Goal: Information Seeking & Learning: Learn about a topic

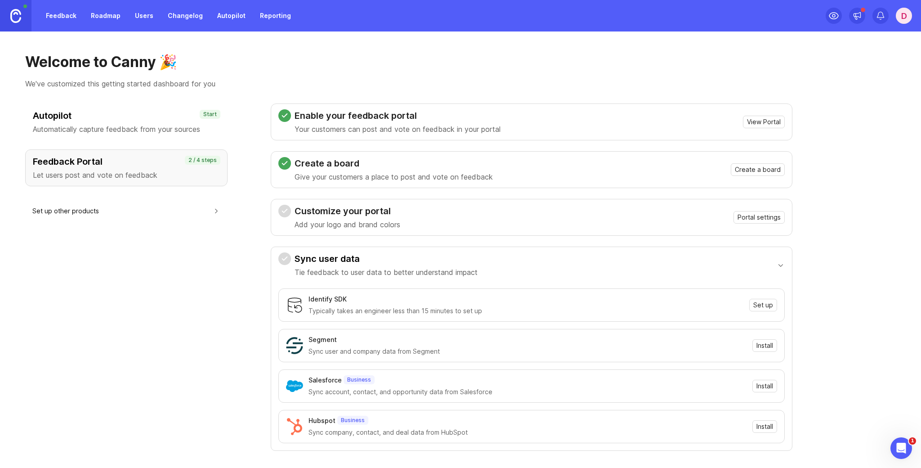
scroll to position [27, 0]
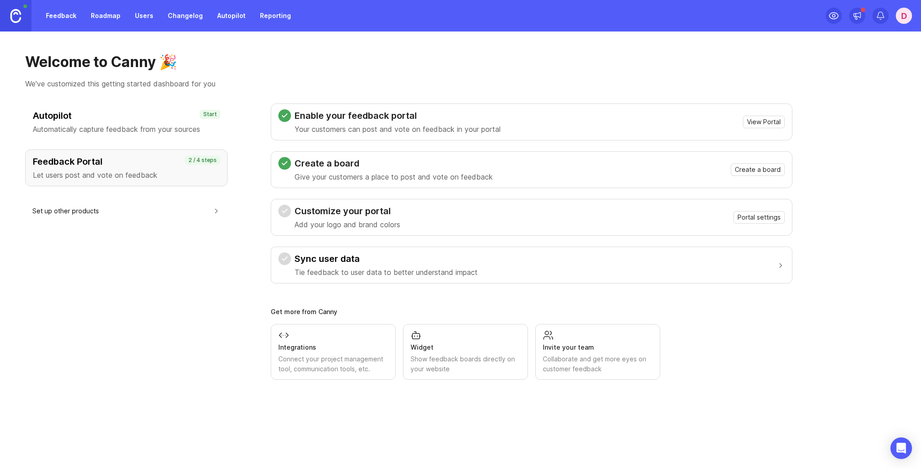
click at [719, 266] on button "Sync user data Tie feedback to user data to better understand impact" at bounding box center [531, 265] width 506 height 36
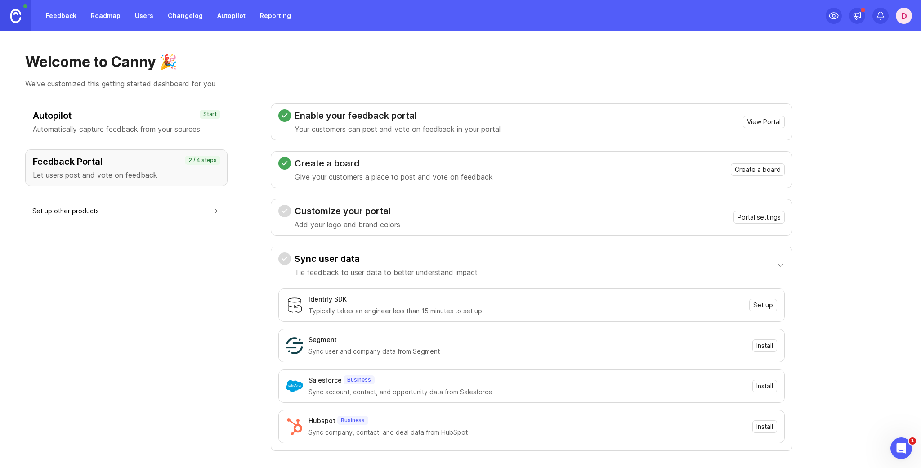
click at [67, 20] on link "Feedback" at bounding box center [60, 16] width 41 height 16
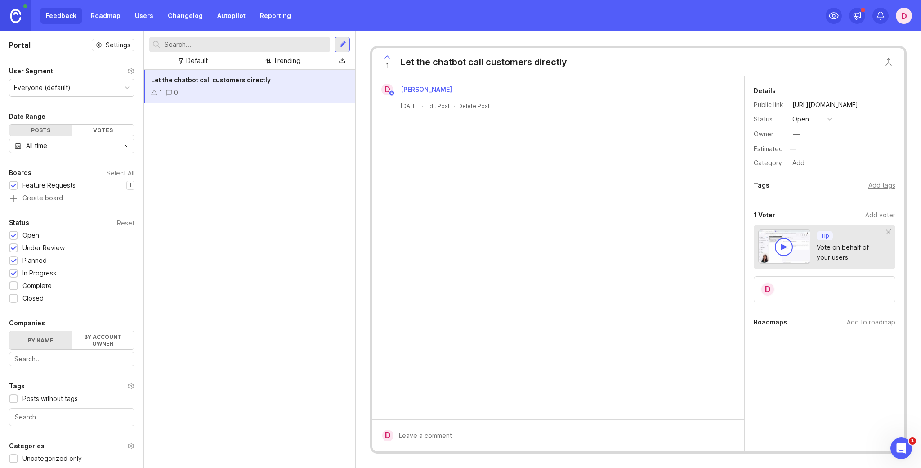
click at [482, 104] on div "Delete Post" at bounding box center [473, 106] width 31 height 8
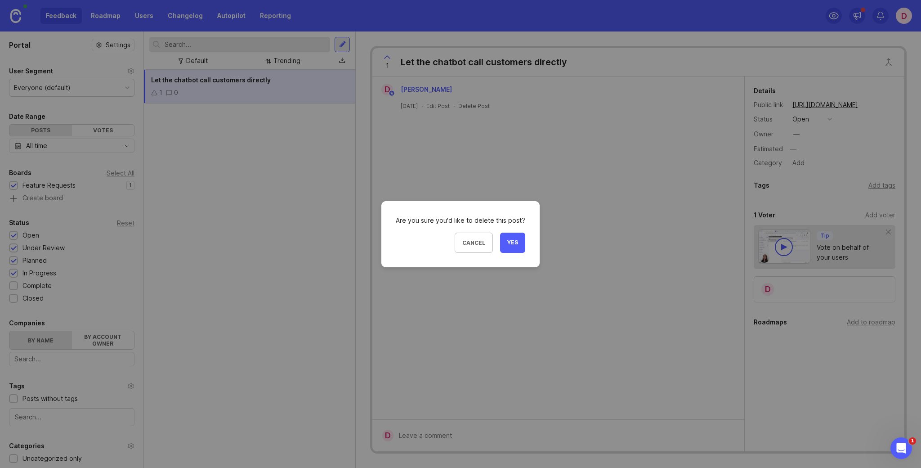
click at [509, 241] on span "Yes" at bounding box center [512, 243] width 11 height 8
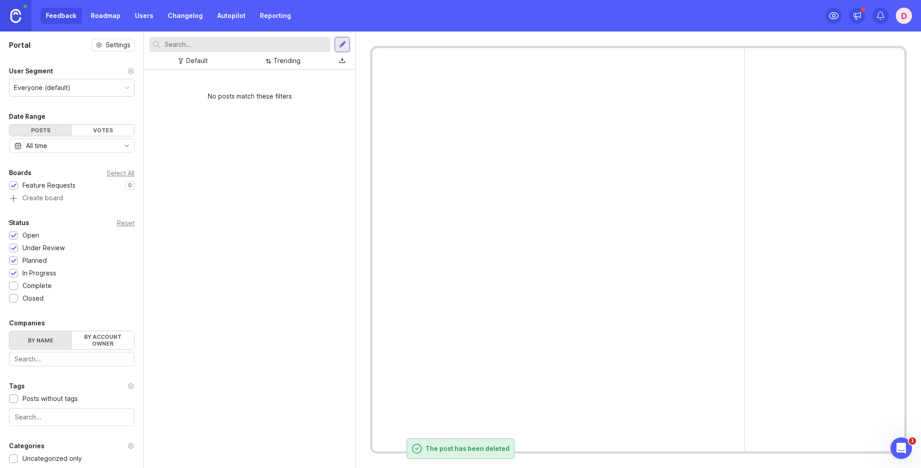
click at [59, 14] on div "Feedback Roadmap Users Changelog Autopilot Reporting" at bounding box center [168, 16] width 256 height 16
click at [66, 18] on div "Feedback Roadmap Users Changelog Autopilot Reporting" at bounding box center [168, 16] width 256 height 16
click at [113, 18] on link "Roadmap" at bounding box center [105, 16] width 40 height 16
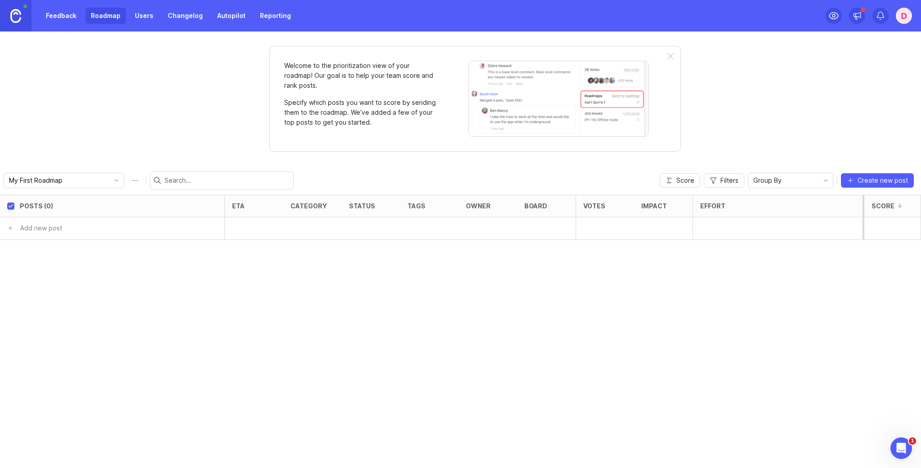
click at [143, 18] on link "Users" at bounding box center [143, 16] width 29 height 16
click at [61, 16] on link "Feedback" at bounding box center [60, 16] width 41 height 16
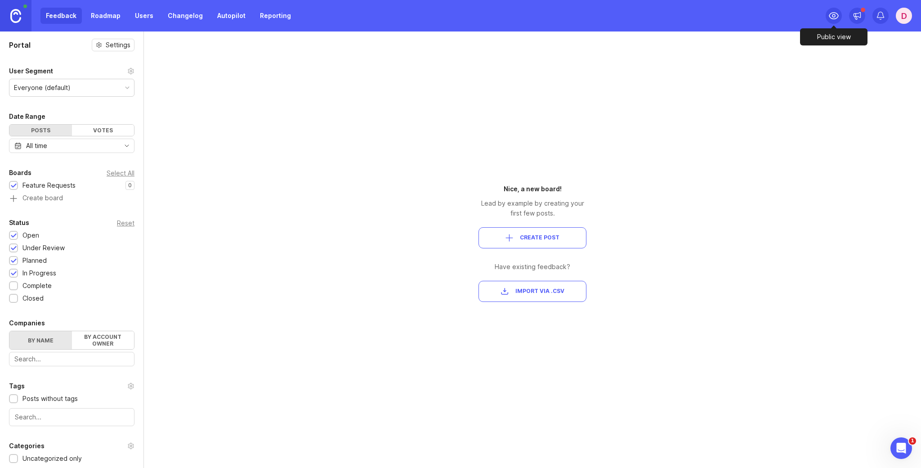
click at [835, 8] on div at bounding box center [833, 16] width 16 height 16
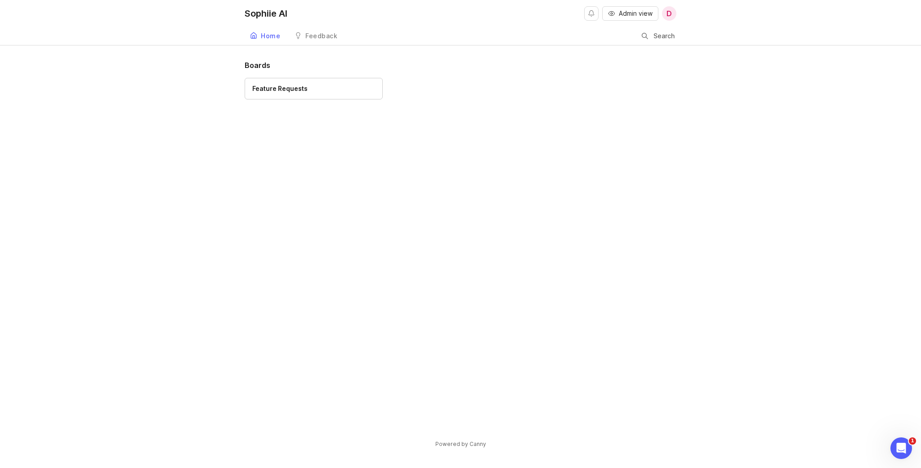
click at [312, 88] on div "Feature Requests" at bounding box center [313, 89] width 123 height 10
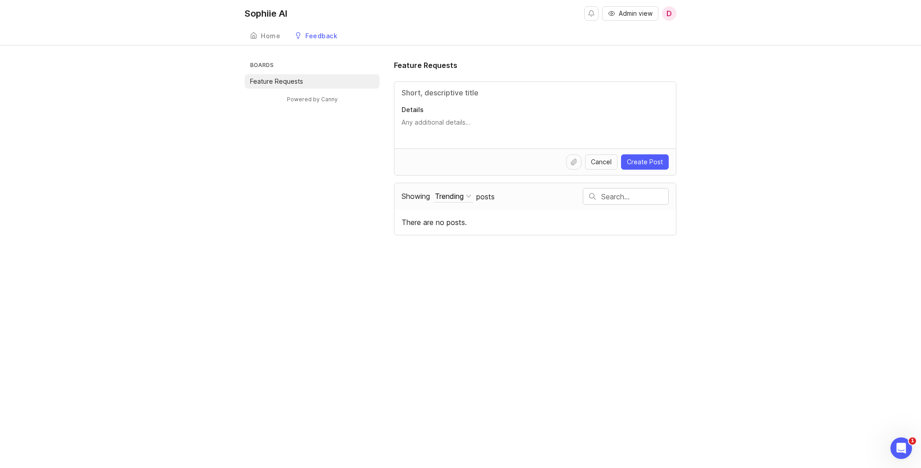
click at [670, 15] on span "D" at bounding box center [668, 13] width 5 height 11
click at [669, 16] on span "D" at bounding box center [668, 13] width 5 height 11
click at [504, 41] on div "Home Feedback Feature Requests" at bounding box center [461, 36] width 432 height 18
click at [896, 449] on icon "Open Intercom Messenger" at bounding box center [899, 446] width 15 height 15
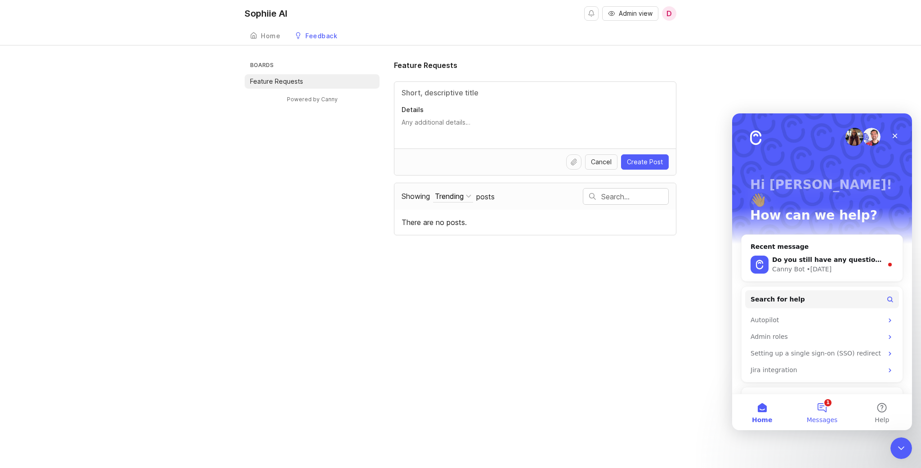
click at [825, 416] on span "Messages" at bounding box center [822, 419] width 31 height 6
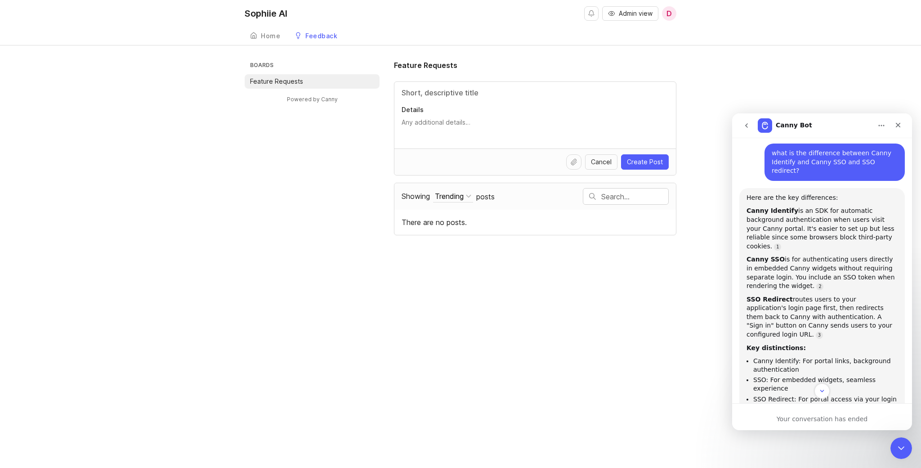
scroll to position [84, 0]
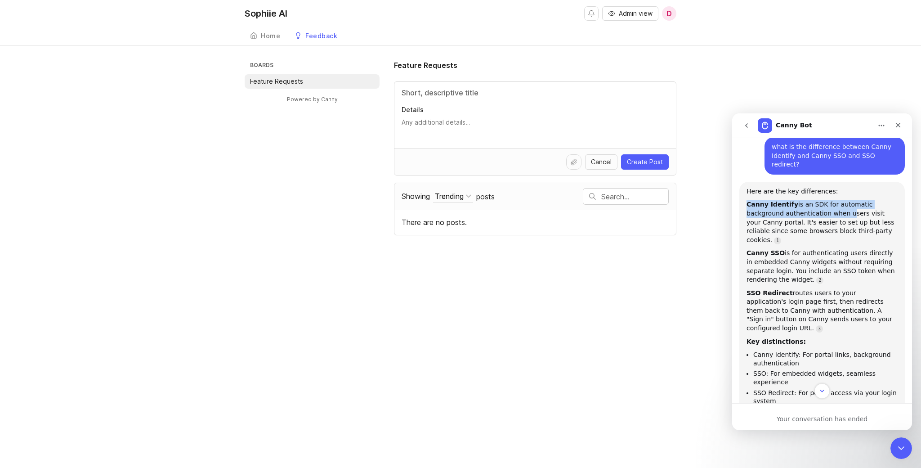
drag, startPoint x: 747, startPoint y: 196, endPoint x: 807, endPoint y: 208, distance: 60.6
click at [807, 208] on div "Canny Identify is an SDK for automatic background authentication when users vis…" at bounding box center [821, 222] width 151 height 44
click at [813, 215] on div "Canny Identify is an SDK for automatic background authentication when users vis…" at bounding box center [821, 222] width 151 height 44
drag, startPoint x: 831, startPoint y: 194, endPoint x: 791, endPoint y: 206, distance: 41.4
click at [791, 206] on div "Canny Identify is an SDK for automatic background authentication when users vis…" at bounding box center [821, 222] width 151 height 44
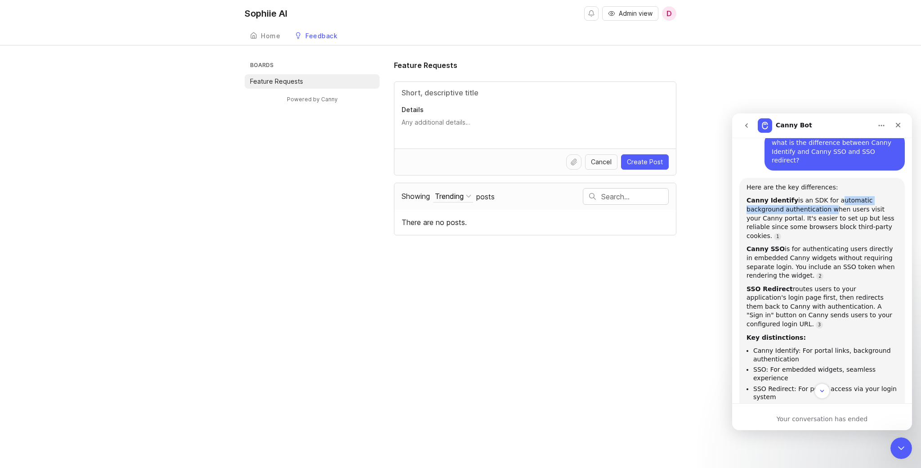
scroll to position [87, 0]
drag, startPoint x: 790, startPoint y: 272, endPoint x: 798, endPoint y: 278, distance: 9.9
click at [798, 285] on div "SSO Redirect routes users to your application's login page first, then redirect…" at bounding box center [821, 307] width 151 height 44
click at [803, 285] on div "SSO Redirect routes users to your application's login page first, then redirect…" at bounding box center [821, 307] width 151 height 44
drag, startPoint x: 749, startPoint y: 192, endPoint x: 805, endPoint y: 210, distance: 58.0
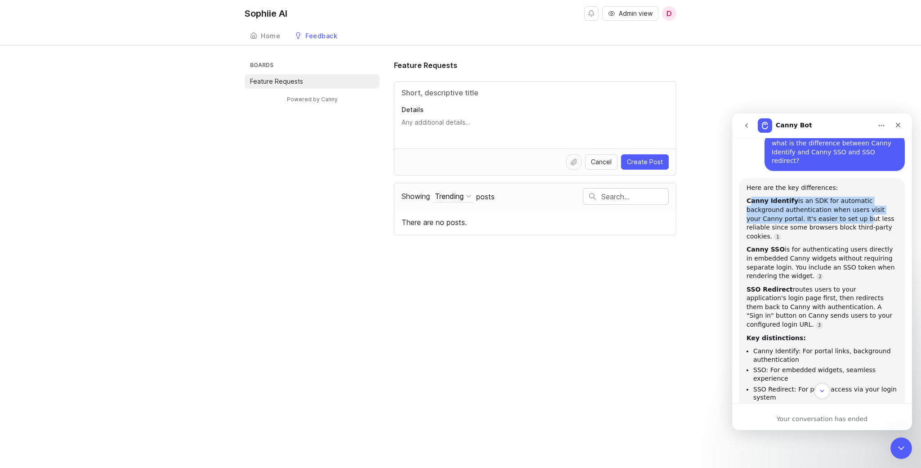
click at [804, 210] on div "Canny Identify is an SDK for automatic background authentication when users vis…" at bounding box center [821, 218] width 151 height 44
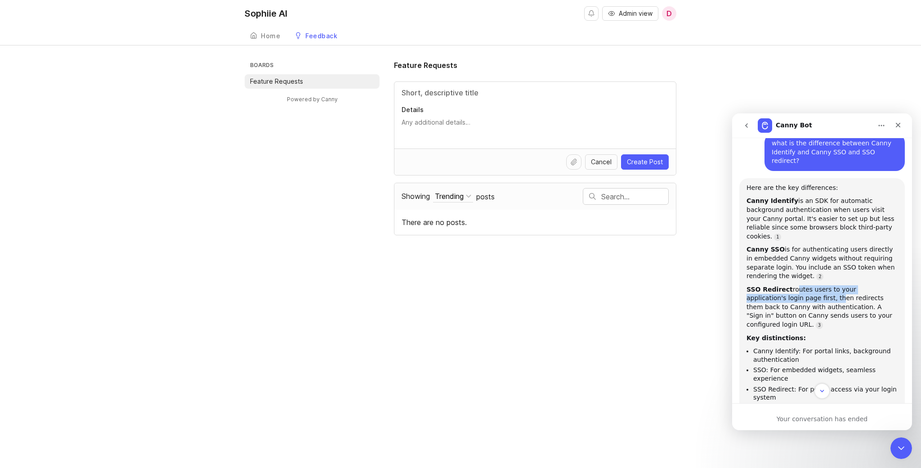
drag, startPoint x: 790, startPoint y: 273, endPoint x: 797, endPoint y: 289, distance: 16.7
click at [797, 289] on div "SSO Redirect routes users to your application's login page first, then redirect…" at bounding box center [821, 307] width 151 height 44
click at [789, 285] on div "SSO Redirect routes users to your application's login page first, then redirect…" at bounding box center [821, 307] width 151 height 44
click at [805, 285] on div "SSO Redirect routes users to your application's login page first, then redirect…" at bounding box center [821, 307] width 151 height 44
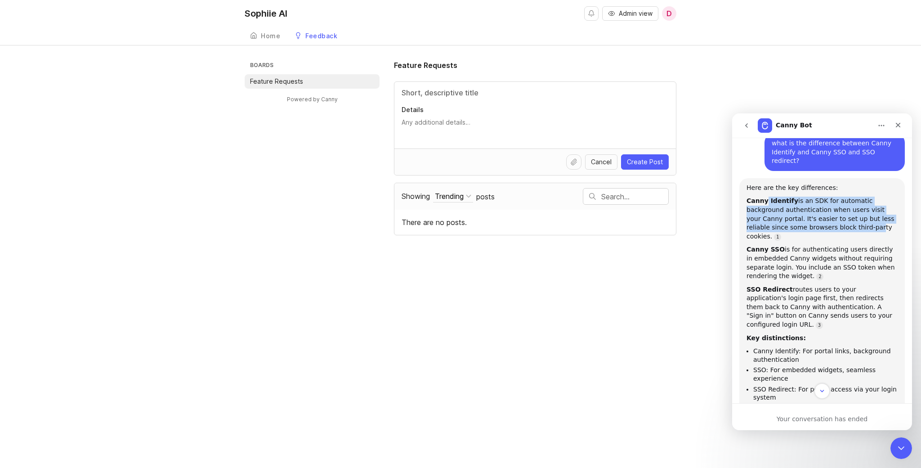
drag, startPoint x: 766, startPoint y: 195, endPoint x: 816, endPoint y: 215, distance: 54.1
click at [816, 215] on div "Canny Identify is an SDK for automatic background authentication when users vis…" at bounding box center [821, 218] width 151 height 44
click at [793, 209] on div "Canny Identify is an SDK for automatic background authentication when users vis…" at bounding box center [821, 218] width 151 height 44
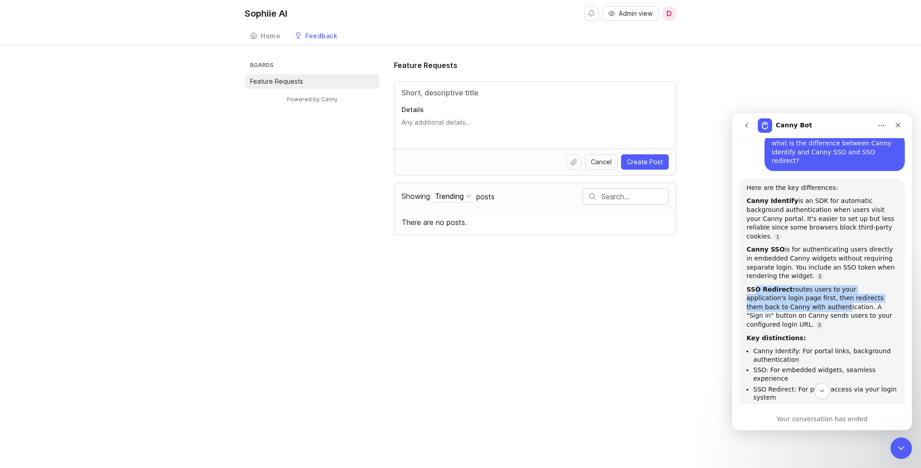
drag, startPoint x: 757, startPoint y: 271, endPoint x: 782, endPoint y: 289, distance: 30.7
click at [781, 288] on div "SSO Redirect routes users to your application's login page first, then redirect…" at bounding box center [821, 307] width 151 height 44
click at [782, 289] on div "SSO Redirect routes users to your application's login page first, then redirect…" at bounding box center [821, 307] width 151 height 44
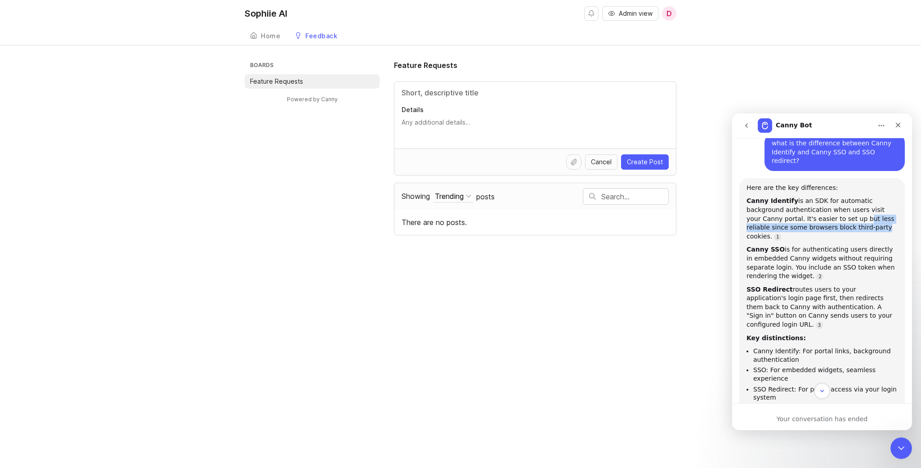
drag, startPoint x: 804, startPoint y: 209, endPoint x: 825, endPoint y: 222, distance: 25.2
click at [825, 222] on div "Canny Identify is an SDK for automatic background authentication when users vis…" at bounding box center [821, 218] width 151 height 44
click at [829, 221] on div "Canny Identify is an SDK for automatic background authentication when users vis…" at bounding box center [821, 218] width 151 height 44
click at [342, 177] on div "Boards Feature Requests Powered by Canny Feature Requests Details Cancel Create…" at bounding box center [461, 147] width 432 height 175
click at [759, 245] on b "Canny SSO" at bounding box center [765, 248] width 38 height 7
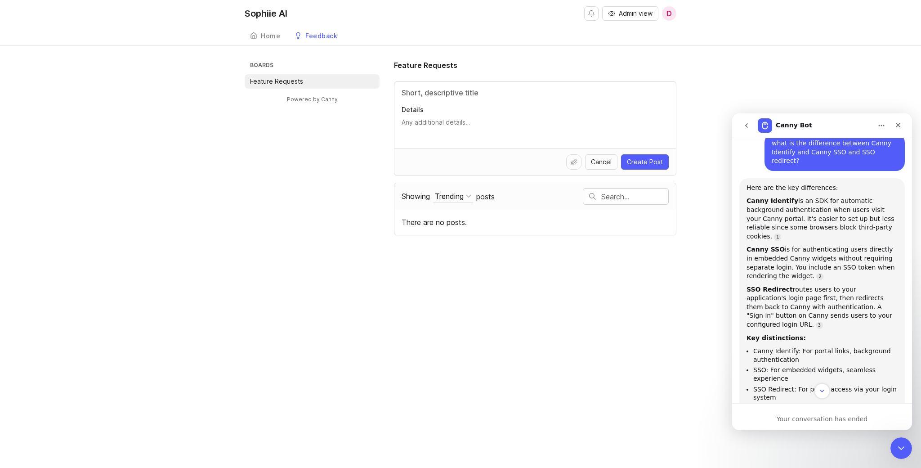
click at [759, 245] on b "Canny SSO" at bounding box center [765, 248] width 38 height 7
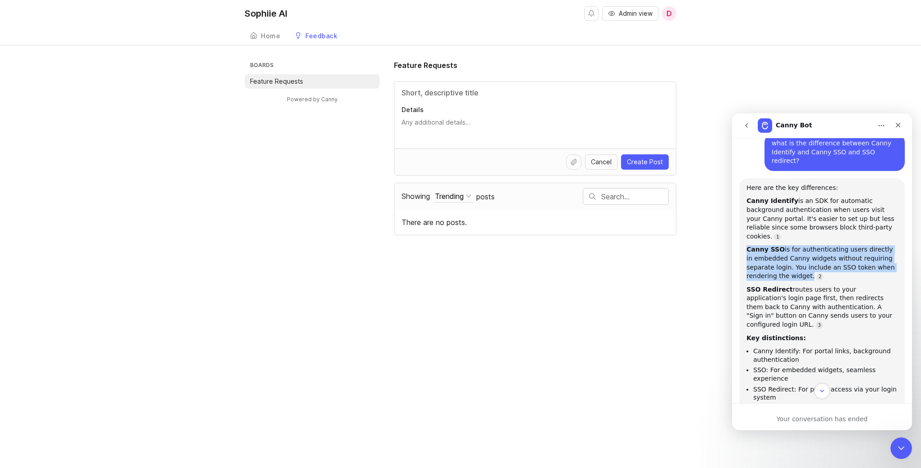
click at [772, 245] on div "Canny SSO is for authenticating users directly in embedded Canny widgets withou…" at bounding box center [821, 262] width 151 height 35
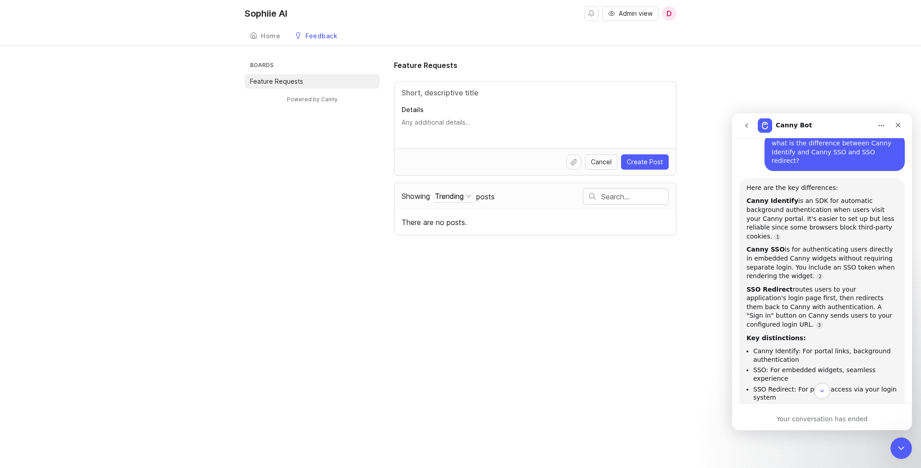
drag, startPoint x: 749, startPoint y: 232, endPoint x: 787, endPoint y: 249, distance: 41.5
click at [787, 248] on div "Canny SSO is for authenticating users directly in embedded Canny widgets withou…" at bounding box center [821, 262] width 151 height 35
click at [787, 249] on div "Canny SSO is for authenticating users directly in embedded Canny widgets withou…" at bounding box center [821, 262] width 151 height 35
click at [777, 247] on div "Canny SSO is for authenticating users directly in embedded Canny widgets withou…" at bounding box center [821, 262] width 151 height 35
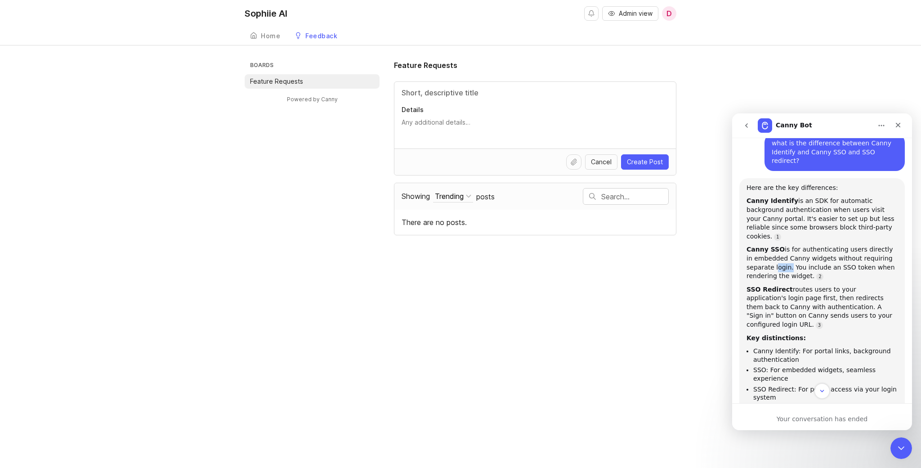
click at [777, 247] on div "Canny SSO is for authenticating users directly in embedded Canny widgets withou…" at bounding box center [821, 262] width 151 height 35
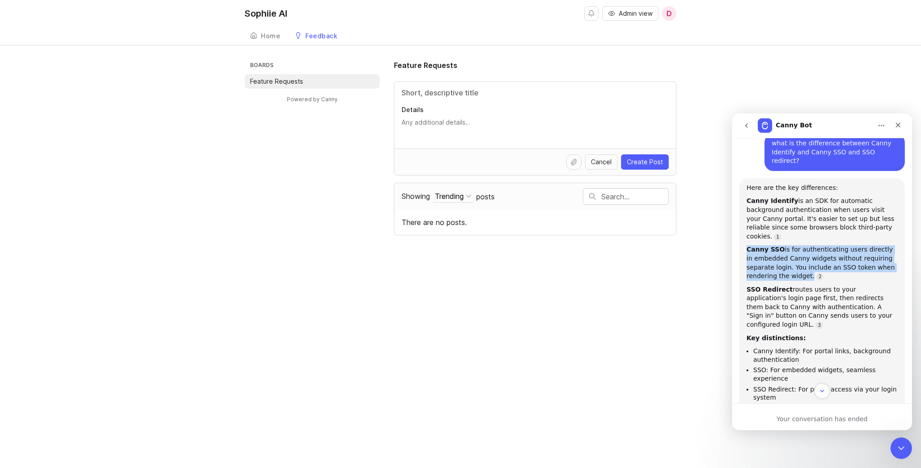
click at [777, 247] on div "Canny SSO is for authenticating users directly in embedded Canny widgets withou…" at bounding box center [821, 262] width 151 height 35
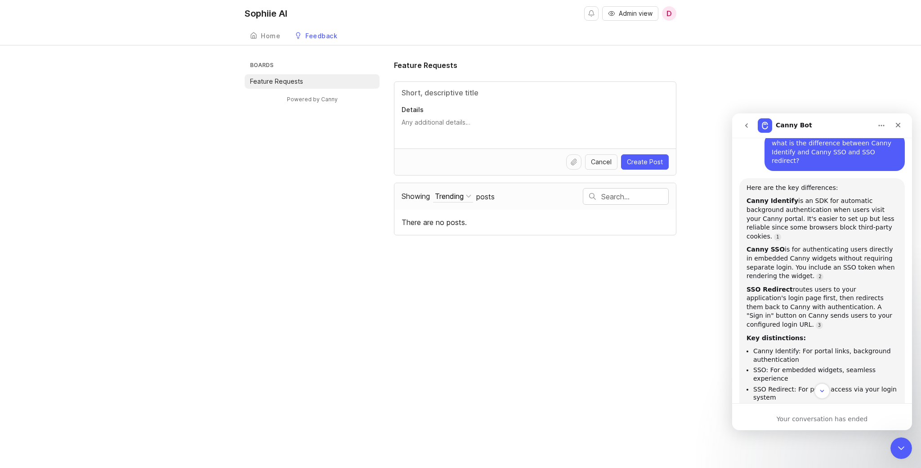
click at [769, 245] on div "Canny SSO is for authenticating users directly in embedded Canny widgets withou…" at bounding box center [821, 262] width 151 height 35
click at [772, 256] on div "Canny SSO is for authenticating users directly in embedded Canny widgets withou…" at bounding box center [821, 262] width 151 height 35
click at [770, 250] on div "Canny SSO is for authenticating users directly in embedded Canny widgets withou…" at bounding box center [821, 262] width 151 height 35
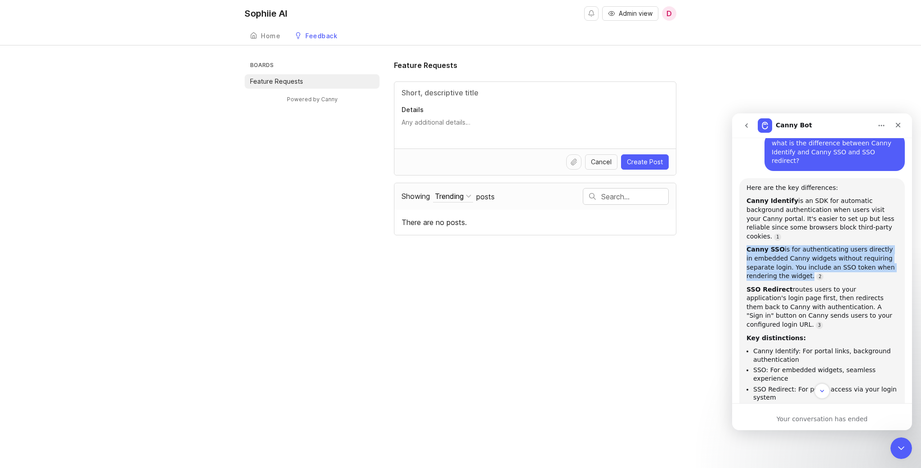
click at [785, 208] on div "Canny Identify is an SDK for automatic background authentication when users vis…" at bounding box center [821, 218] width 151 height 44
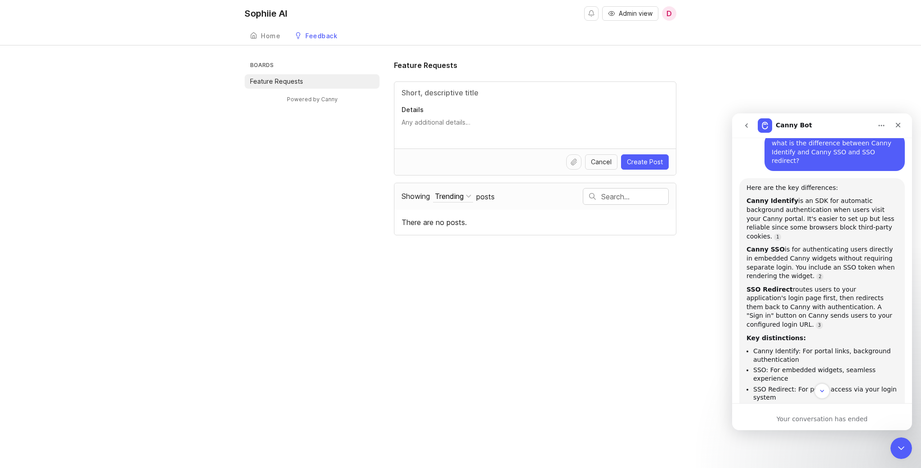
click at [785, 208] on div "Canny Identify is an SDK for automatic background authentication when users vis…" at bounding box center [821, 218] width 151 height 44
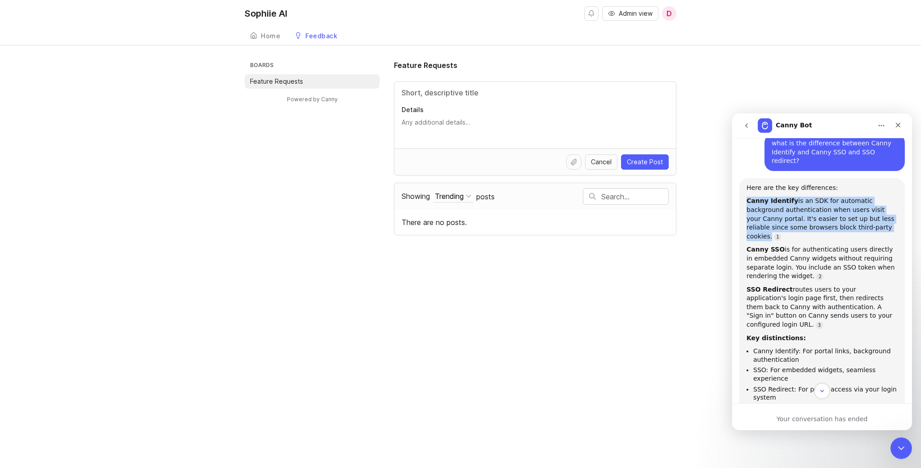
click at [785, 209] on div "Canny Identify is an SDK for automatic background authentication when users vis…" at bounding box center [821, 218] width 151 height 44
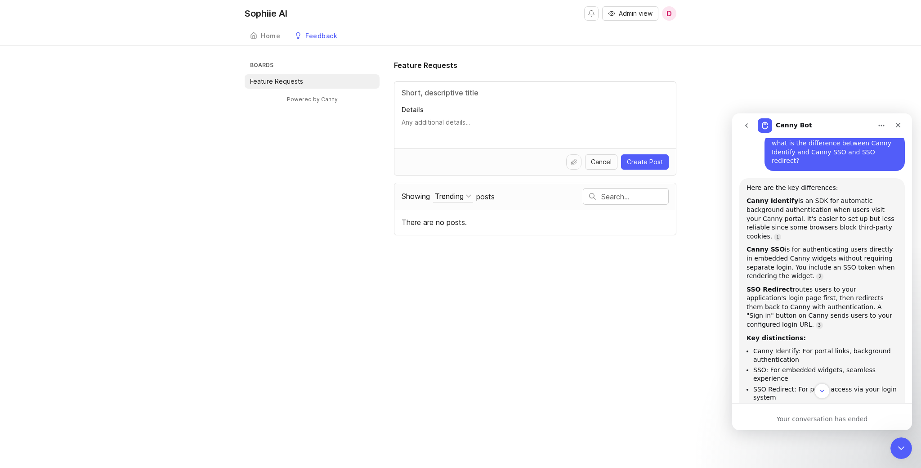
click at [785, 209] on div "Canny Identify is an SDK for automatic background authentication when users vis…" at bounding box center [821, 218] width 151 height 44
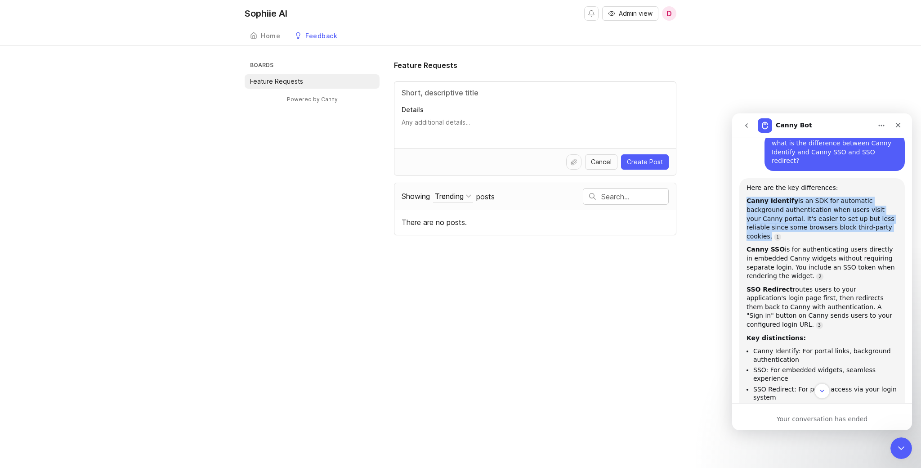
click at [785, 245] on div "Canny SSO is for authenticating users directly in embedded Canny widgets withou…" at bounding box center [821, 262] width 151 height 35
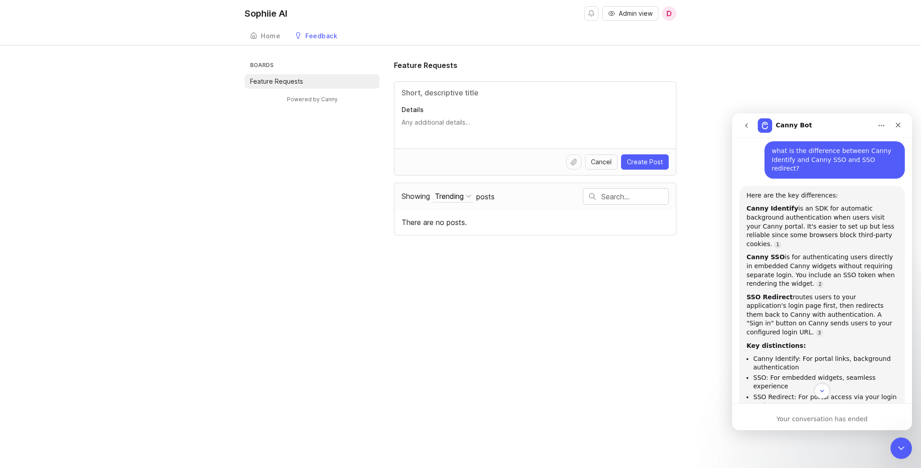
scroll to position [79, 0]
click at [775, 256] on div "Canny SSO is for authenticating users directly in embedded Canny widgets withou…" at bounding box center [821, 270] width 151 height 35
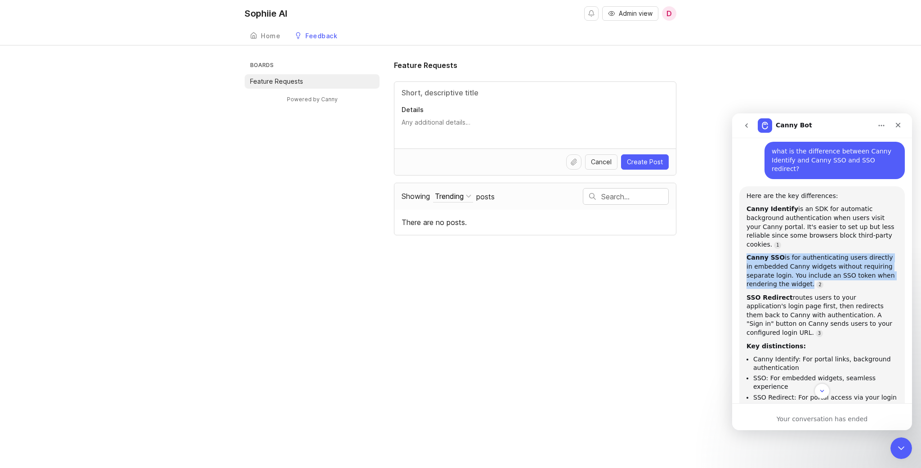
click at [775, 256] on div "Canny SSO is for authenticating users directly in embedded Canny widgets withou…" at bounding box center [821, 270] width 151 height 35
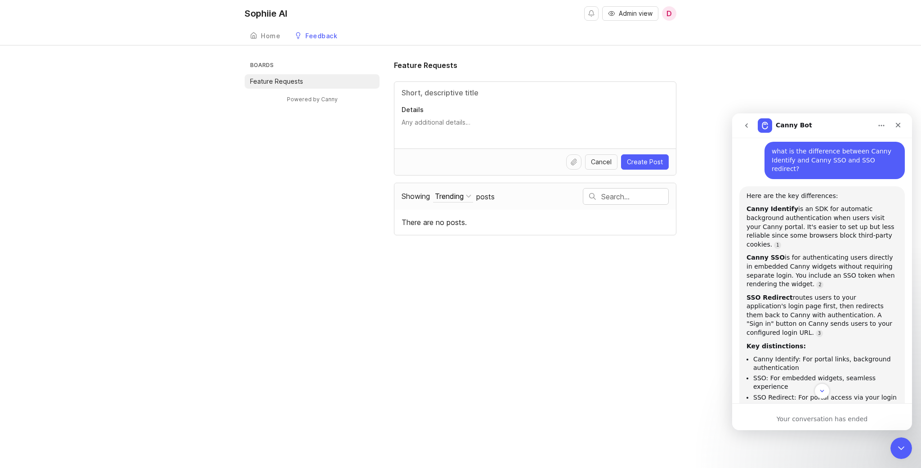
click at [767, 206] on div "Canny Identify is an SDK for automatic background authentication when users vis…" at bounding box center [821, 227] width 151 height 44
click at [776, 216] on div "Canny Identify is an SDK for automatic background authentication when users vis…" at bounding box center [821, 227] width 151 height 44
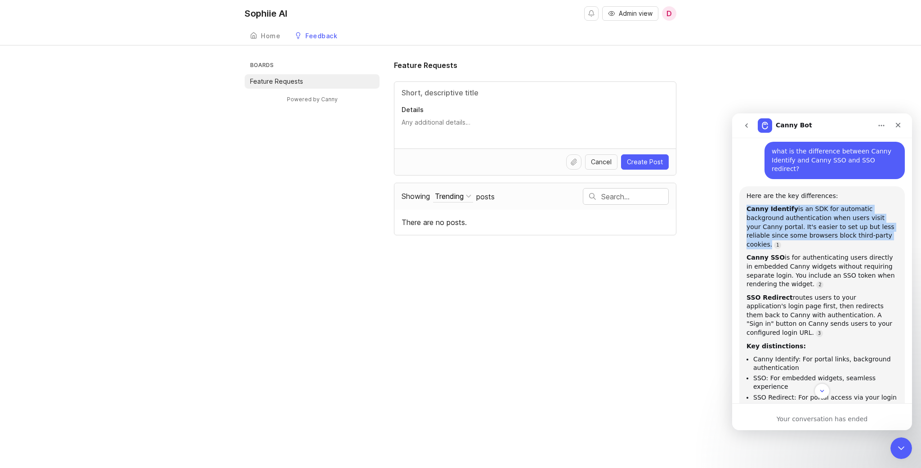
click at [776, 216] on div "Canny Identify is an SDK for automatic background authentication when users vis…" at bounding box center [821, 227] width 151 height 44
click at [771, 295] on div "SSO Redirect routes users to your application's login page first, then redirect…" at bounding box center [821, 315] width 151 height 44
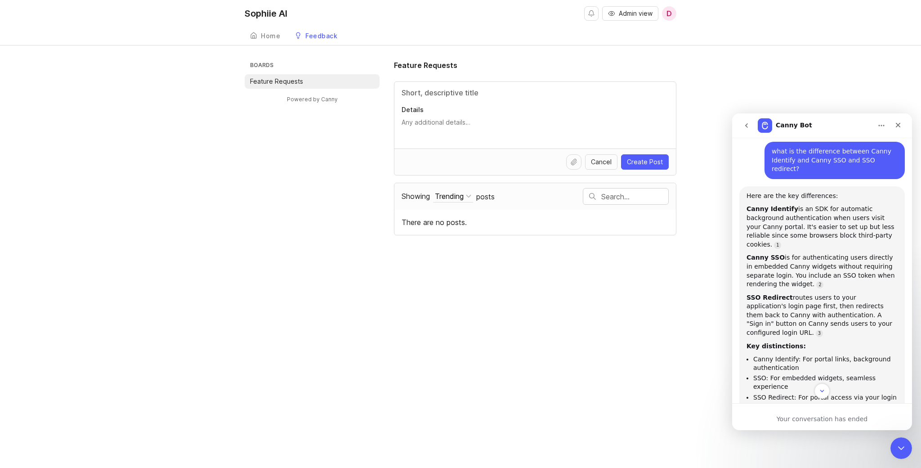
click at [771, 295] on div "SSO Redirect routes users to your application's login page first, then redirect…" at bounding box center [821, 315] width 151 height 44
click at [798, 293] on div "SSO Redirect routes users to your application's login page first, then redirect…" at bounding box center [821, 315] width 151 height 44
click at [796, 226] on div "Canny Identify is an SDK for automatic background authentication when users vis…" at bounding box center [821, 227] width 151 height 44
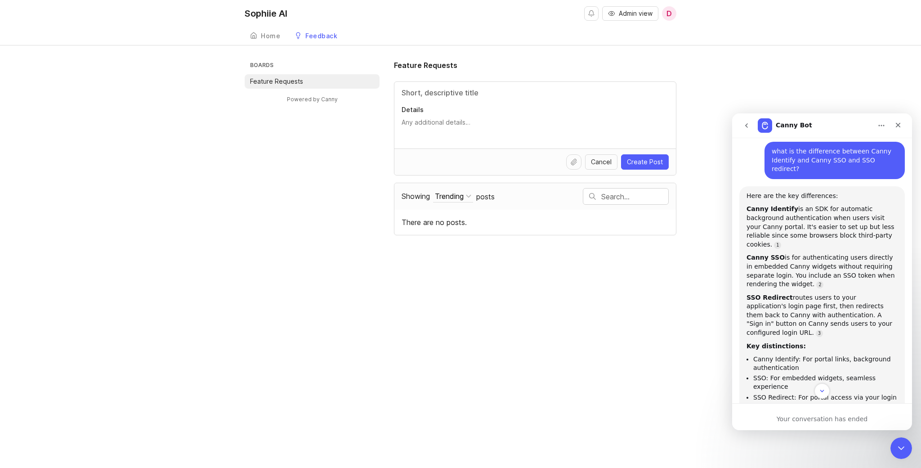
click at [796, 226] on div "Canny Identify is an SDK for automatic background authentication when users vis…" at bounding box center [821, 227] width 151 height 44
click at [785, 216] on div "Canny Identify is an SDK for automatic background authentication when users vis…" at bounding box center [821, 227] width 151 height 44
click at [772, 210] on div "Canny Identify is an SDK for automatic background authentication when users vis…" at bounding box center [821, 227] width 151 height 44
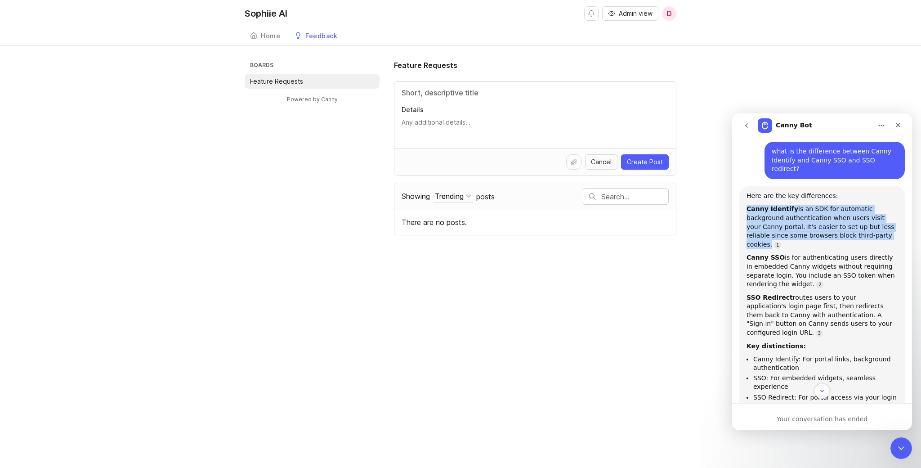
click at [772, 210] on div "Canny Identify is an SDK for automatic background authentication when users vis…" at bounding box center [821, 227] width 151 height 44
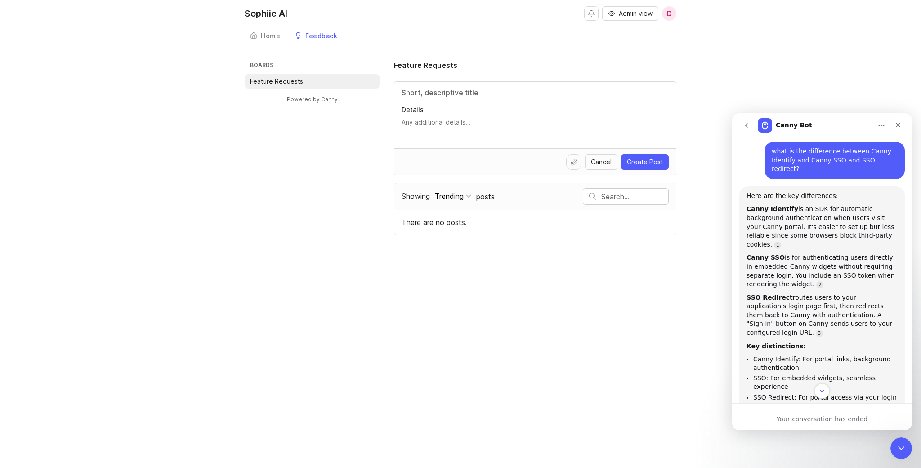
click at [796, 205] on div "Canny Identify is an SDK for automatic background authentication when users vis…" at bounding box center [821, 227] width 151 height 44
drag, startPoint x: 831, startPoint y: 201, endPoint x: 790, endPoint y: 209, distance: 41.6
click at [790, 209] on div "Canny Identify is an SDK for automatic background authentication when users vis…" at bounding box center [821, 227] width 151 height 44
click at [803, 209] on div "Canny Identify is an SDK for automatic background authentication when users vis…" at bounding box center [821, 227] width 151 height 44
drag, startPoint x: 831, startPoint y: 201, endPoint x: 831, endPoint y: 217, distance: 16.2
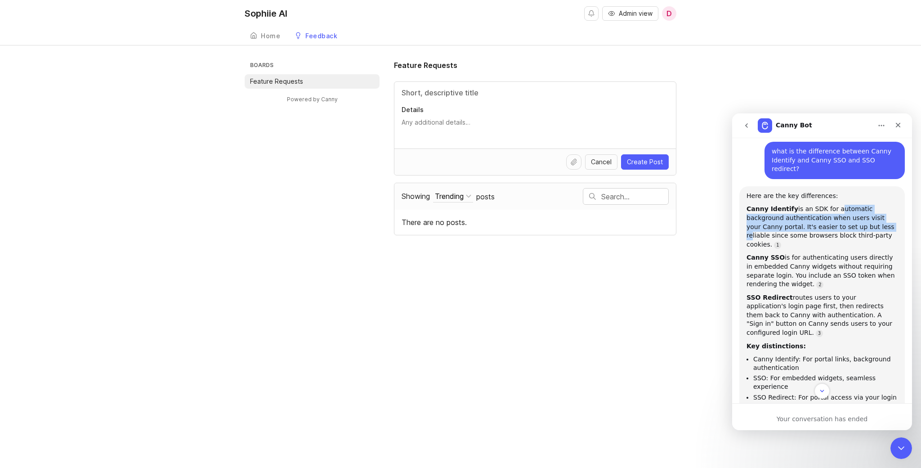
click at [831, 217] on div "Canny Identify is an SDK for automatic background authentication when users vis…" at bounding box center [821, 227] width 151 height 44
click at [821, 222] on div "Canny Identify is an SDK for automatic background authentication when users vis…" at bounding box center [821, 227] width 151 height 44
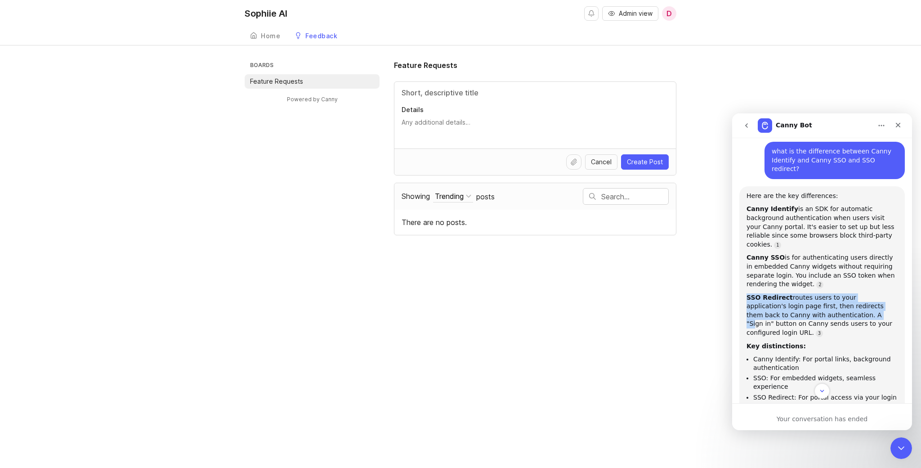
drag, startPoint x: 748, startPoint y: 281, endPoint x: 816, endPoint y: 298, distance: 70.6
click at [816, 298] on div "SSO Redirect routes users to your application's login page first, then redirect…" at bounding box center [821, 315] width 151 height 44
click at [803, 297] on div "SSO Redirect routes users to your application's login page first, then redirect…" at bounding box center [821, 315] width 151 height 44
drag, startPoint x: 769, startPoint y: 279, endPoint x: 826, endPoint y: 304, distance: 62.6
click at [826, 304] on div "SSO Redirect routes users to your application's login page first, then redirect…" at bounding box center [821, 315] width 151 height 44
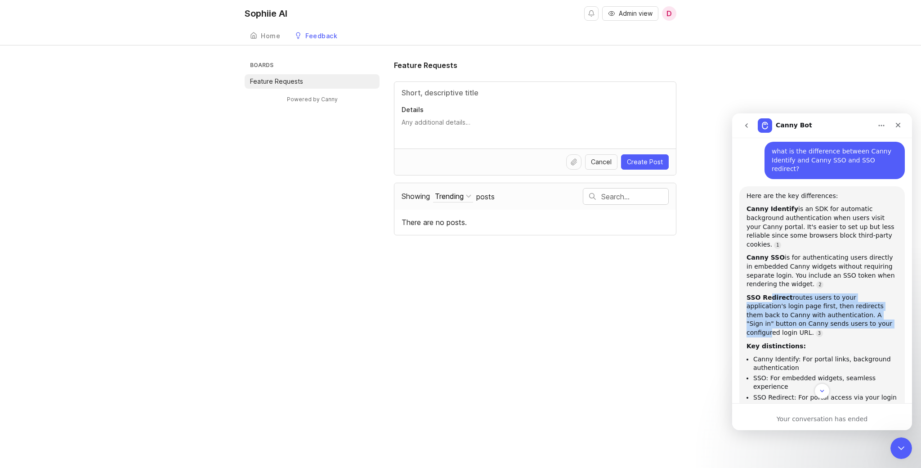
click at [804, 294] on div "SSO Redirect routes users to your application's login page first, then redirect…" at bounding box center [821, 315] width 151 height 44
drag, startPoint x: 747, startPoint y: 280, endPoint x: 807, endPoint y: 299, distance: 63.3
click at [808, 299] on div "SSO Redirect routes users to your application's login page first, then redirect…" at bounding box center [821, 315] width 151 height 44
click at [807, 299] on div "SSO Redirect routes users to your application's login page first, then redirect…" at bounding box center [821, 315] width 151 height 44
drag, startPoint x: 865, startPoint y: 307, endPoint x: 799, endPoint y: 294, distance: 66.3
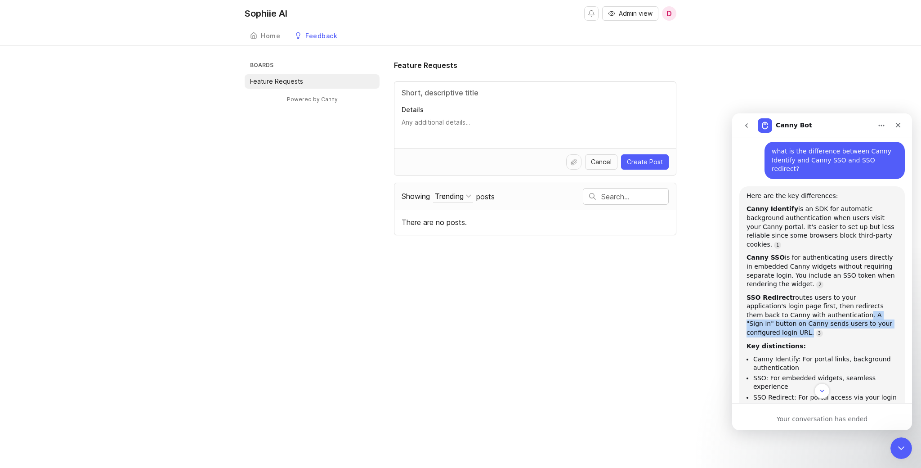
click at [799, 294] on div "SSO Redirect routes users to your application's login page first, then redirect…" at bounding box center [821, 315] width 151 height 44
click at [805, 296] on div "SSO Redirect routes users to your application's login page first, then redirect…" at bounding box center [821, 315] width 151 height 44
drag, startPoint x: 747, startPoint y: 279, endPoint x: 820, endPoint y: 300, distance: 75.3
click at [820, 300] on div "SSO Redirect routes users to your application's login page first, then redirect…" at bounding box center [821, 315] width 151 height 44
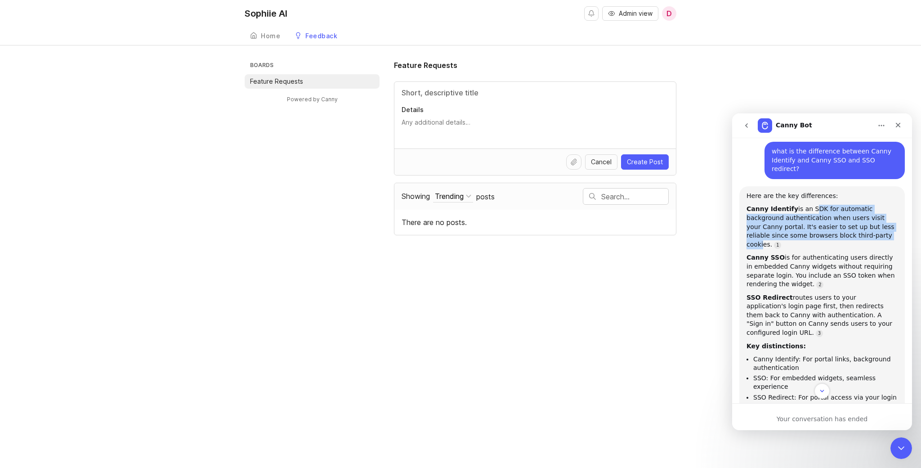
drag, startPoint x: 808, startPoint y: 201, endPoint x: 838, endPoint y: 223, distance: 37.9
click at [838, 223] on div "Canny Identify is an SDK for automatic background authentication when users vis…" at bounding box center [821, 227] width 151 height 44
click at [823, 220] on div "Canny Identify is an SDK for automatic background authentication when users vis…" at bounding box center [821, 227] width 151 height 44
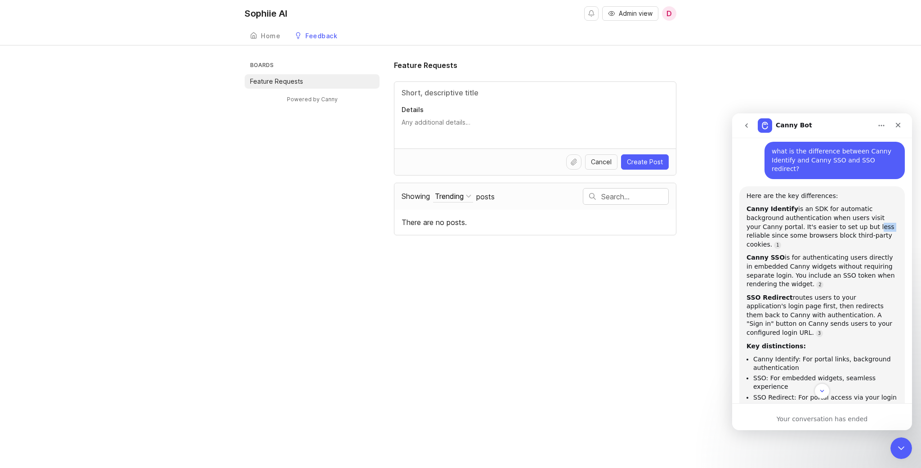
click at [823, 220] on div "Canny Identify is an SDK for automatic background authentication when users vis…" at bounding box center [821, 227] width 151 height 44
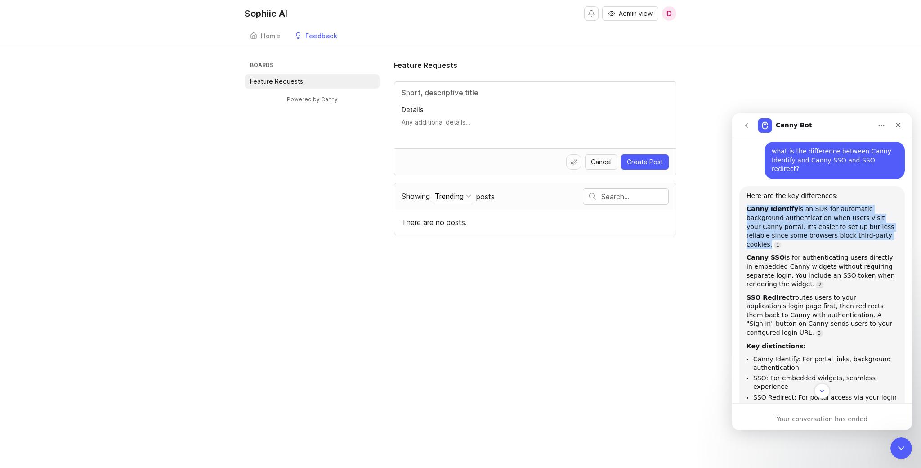
click at [823, 220] on div "Canny Identify is an SDK for automatic background authentication when users vis…" at bounding box center [821, 227] width 151 height 44
click at [795, 210] on div "Canny Identify is an SDK for automatic background authentication when users vis…" at bounding box center [821, 227] width 151 height 44
drag, startPoint x: 831, startPoint y: 202, endPoint x: 834, endPoint y: 223, distance: 21.7
click at [834, 223] on div "Canny Identify is an SDK for automatic background authentication when users vis…" at bounding box center [821, 227] width 151 height 44
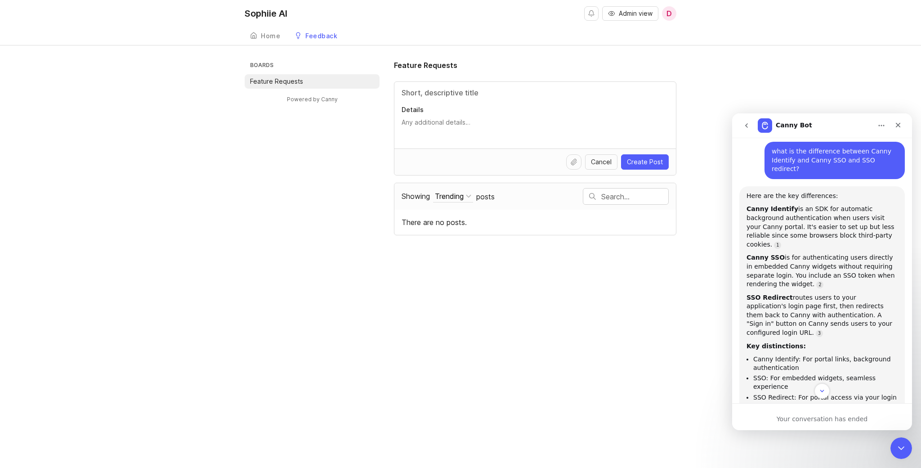
click at [802, 355] on li "Canny Identify: For portal links, background authentication" at bounding box center [825, 363] width 144 height 17
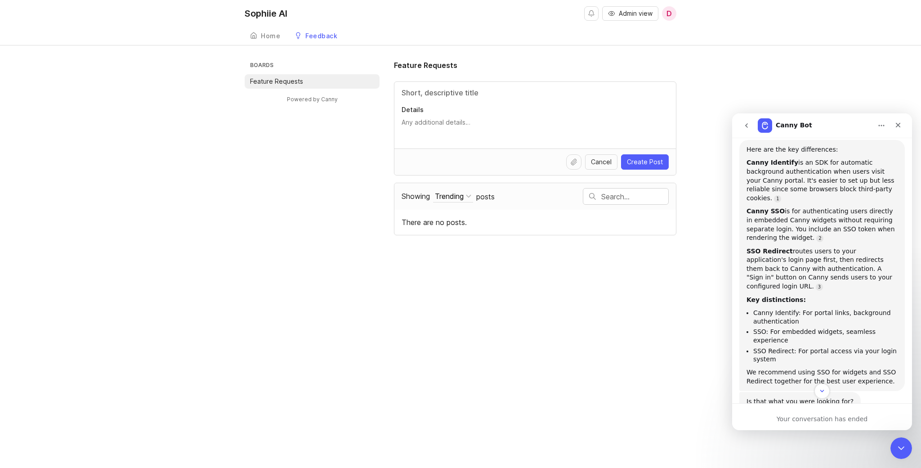
scroll to position [130, 0]
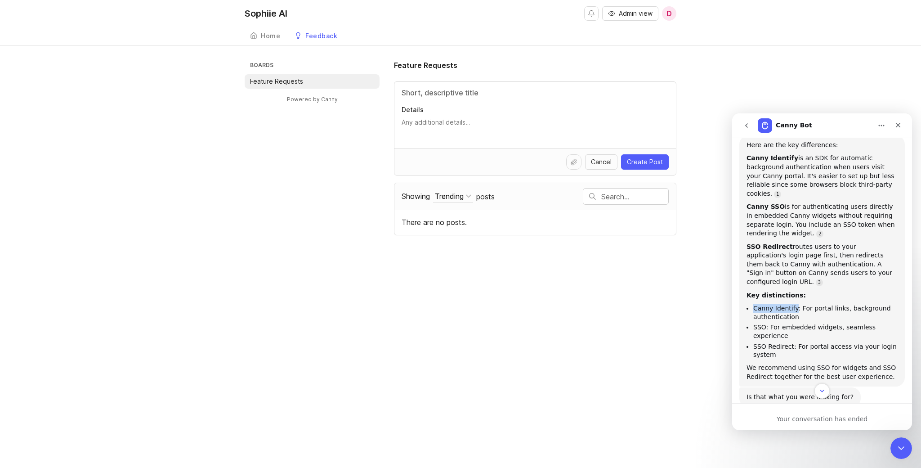
drag, startPoint x: 753, startPoint y: 282, endPoint x: 796, endPoint y: 283, distance: 43.2
click at [796, 304] on li "Canny Identify: For portal links, background authentication" at bounding box center [825, 312] width 144 height 17
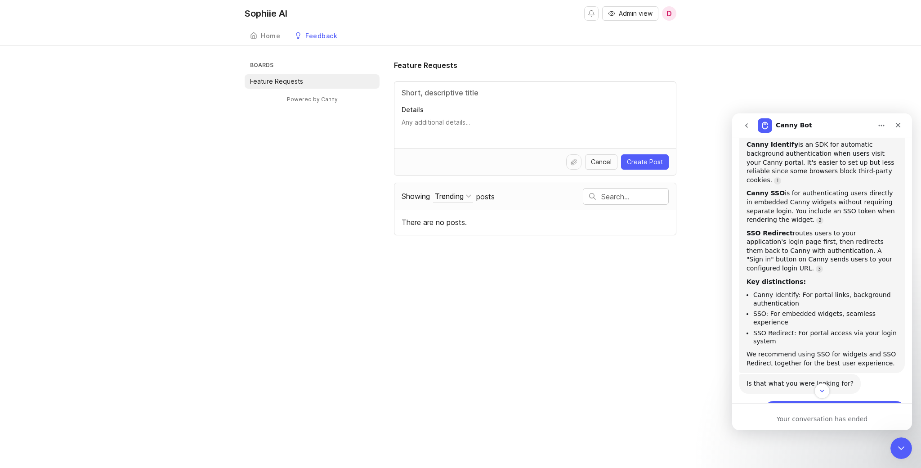
scroll to position [156, 0]
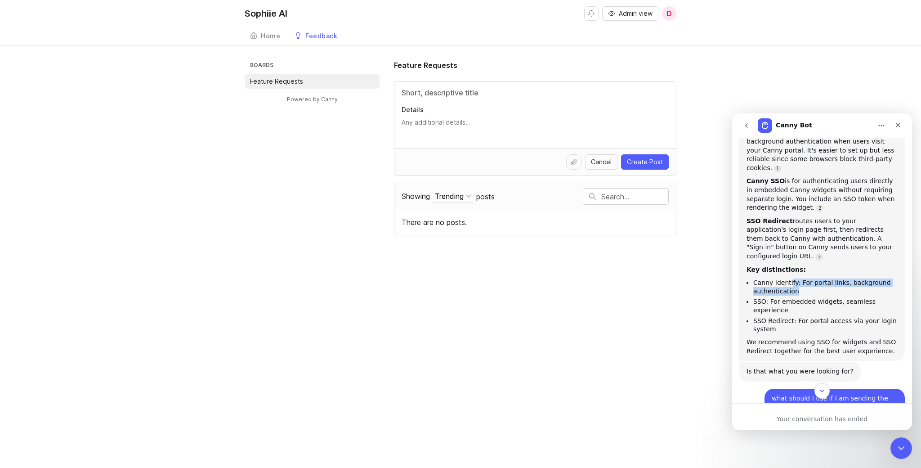
drag, startPoint x: 789, startPoint y: 257, endPoint x: 847, endPoint y: 264, distance: 58.4
click at [847, 278] on li "Canny Identify: For portal links, background authentication" at bounding box center [825, 286] width 144 height 17
click at [844, 278] on li "Canny Identify: For portal links, background authentication" at bounding box center [825, 286] width 144 height 17
drag, startPoint x: 845, startPoint y: 257, endPoint x: 852, endPoint y: 263, distance: 9.6
click at [852, 278] on li "Canny Identify: For portal links, background authentication" at bounding box center [825, 286] width 144 height 17
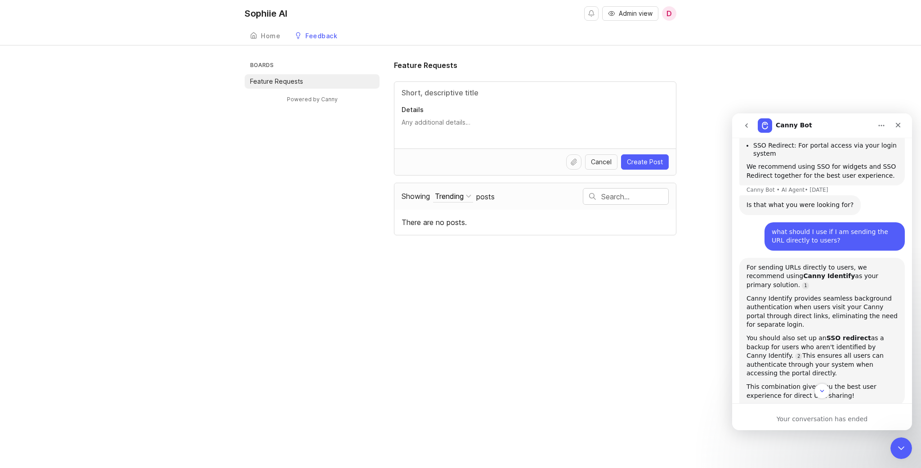
scroll to position [340, 0]
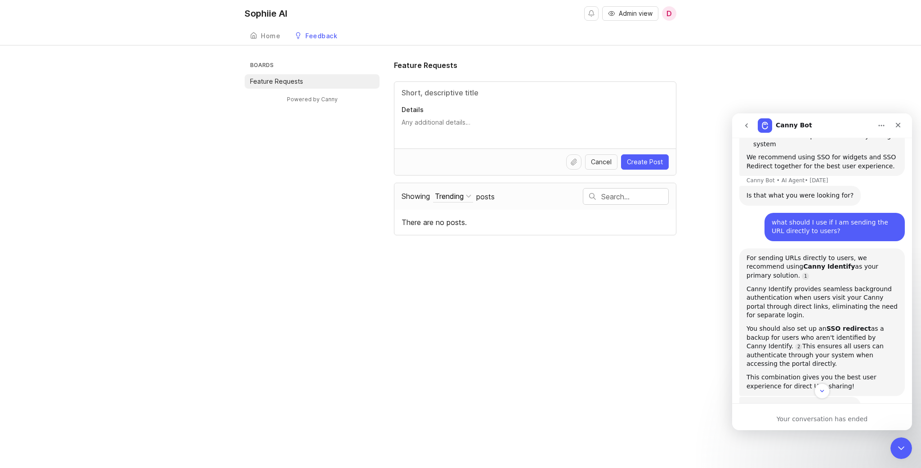
click at [831, 254] on div "For sending URLs directly to users, we recommend using Canny Identify as your p…" at bounding box center [821, 267] width 151 height 27
click at [804, 285] on div "Canny Identify provides seamless background authentication when users visit you…" at bounding box center [821, 302] width 151 height 35
drag, startPoint x: 793, startPoint y: 254, endPoint x: 815, endPoint y: 269, distance: 26.7
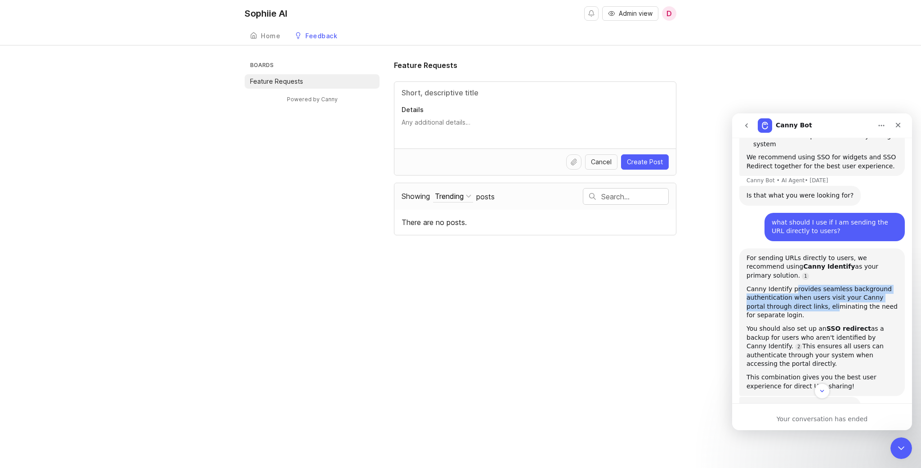
click at [815, 285] on div "Canny Identify provides seamless background authentication when users visit you…" at bounding box center [821, 302] width 151 height 35
click at [794, 285] on div "Canny Identify provides seamless background authentication when users visit you…" at bounding box center [821, 302] width 151 height 35
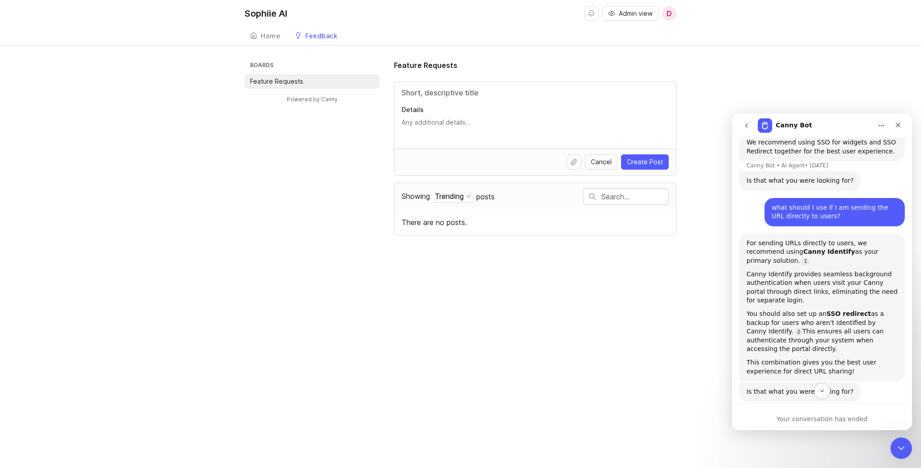
scroll to position [356, 0]
drag, startPoint x: 803, startPoint y: 256, endPoint x: 803, endPoint y: 263, distance: 6.3
click at [803, 269] on div "Canny Identify provides seamless background authentication when users visit you…" at bounding box center [821, 286] width 151 height 35
click at [821, 269] on div "Canny Identify provides seamless background authentication when users visit you…" at bounding box center [821, 286] width 151 height 35
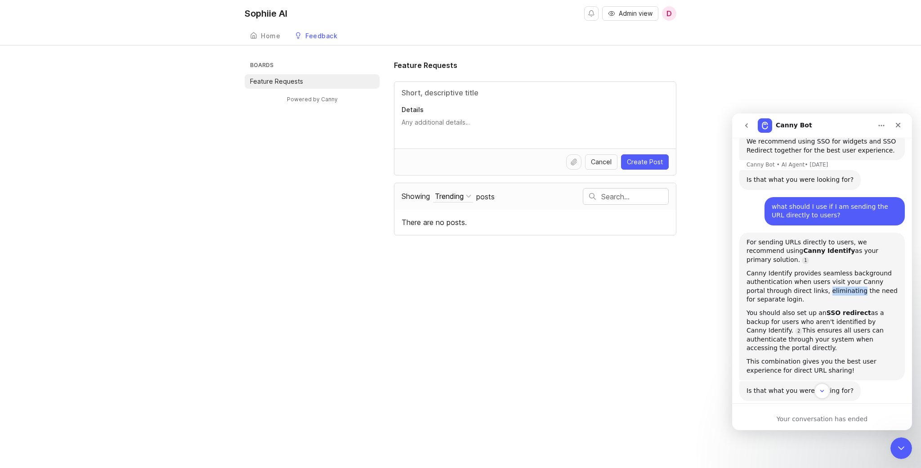
click at [821, 269] on div "Canny Identify provides seamless background authentication when users visit you…" at bounding box center [821, 286] width 151 height 35
click at [794, 272] on div "For sending URLs directly to users, we recommend using Canny Identify as your p…" at bounding box center [821, 306] width 151 height 137
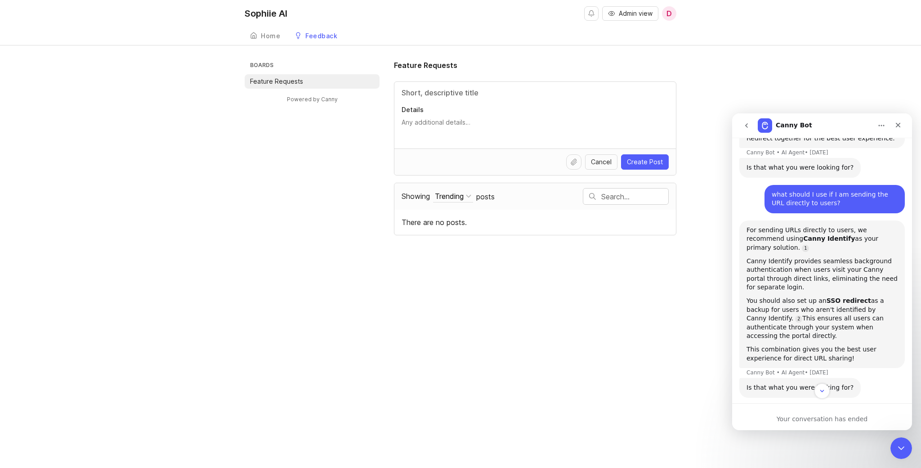
scroll to position [375, 0]
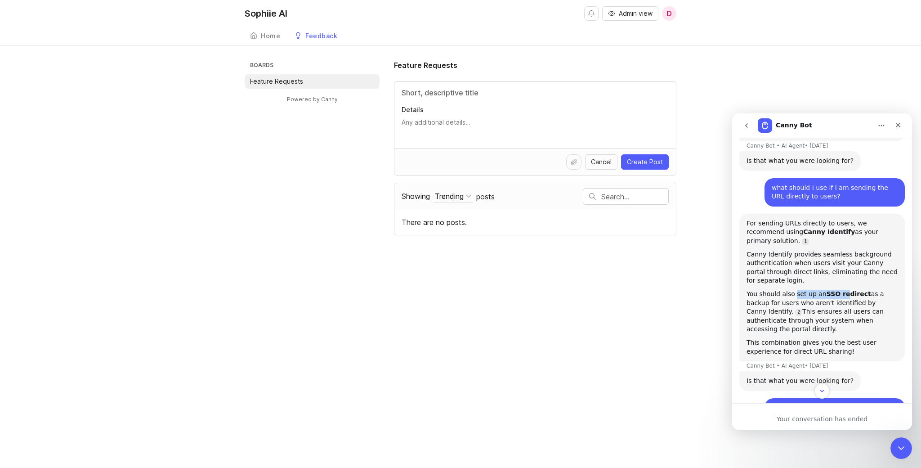
drag, startPoint x: 794, startPoint y: 258, endPoint x: 844, endPoint y: 262, distance: 51.0
click at [844, 290] on div "You should also set up an SSO redirect as a backup for users who aren't identif…" at bounding box center [821, 312] width 151 height 44
click at [814, 290] on div "You should also set up an SSO redirect as a backup for users who aren't identif…" at bounding box center [821, 312] width 151 height 44
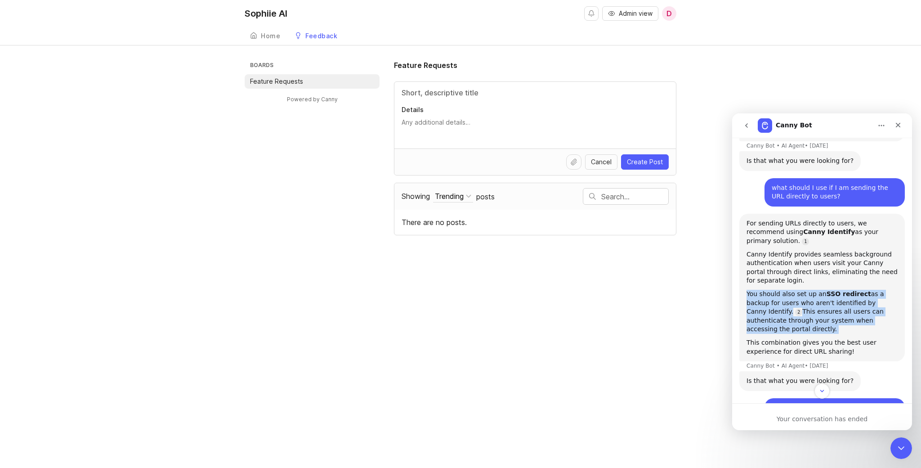
click at [814, 290] on div "You should also set up an SSO redirect as a backup for users who aren't identif…" at bounding box center [821, 312] width 151 height 44
click at [799, 290] on div "You should also set up an SSO redirect as a backup for users who aren't identif…" at bounding box center [821, 312] width 151 height 44
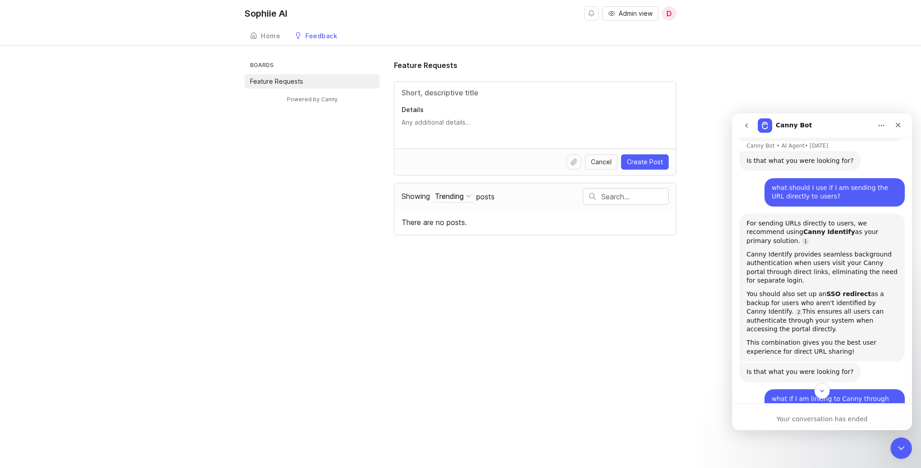
click at [788, 290] on div "You should also set up an SSO redirect as a backup for users who aren't identif…" at bounding box center [821, 312] width 151 height 44
click at [788, 250] on div "Canny Identify provides seamless background authentication when users visit you…" at bounding box center [821, 267] width 151 height 35
click at [822, 250] on div "Canny Identify provides seamless background authentication when users visit you…" at bounding box center [821, 267] width 151 height 35
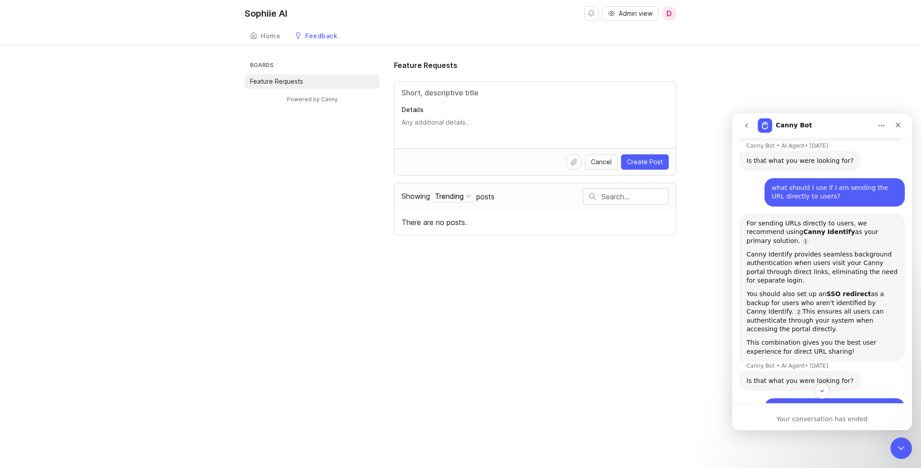
click at [818, 290] on div "You should also set up an SSO redirect as a backup for users who aren't identif…" at bounding box center [821, 312] width 151 height 44
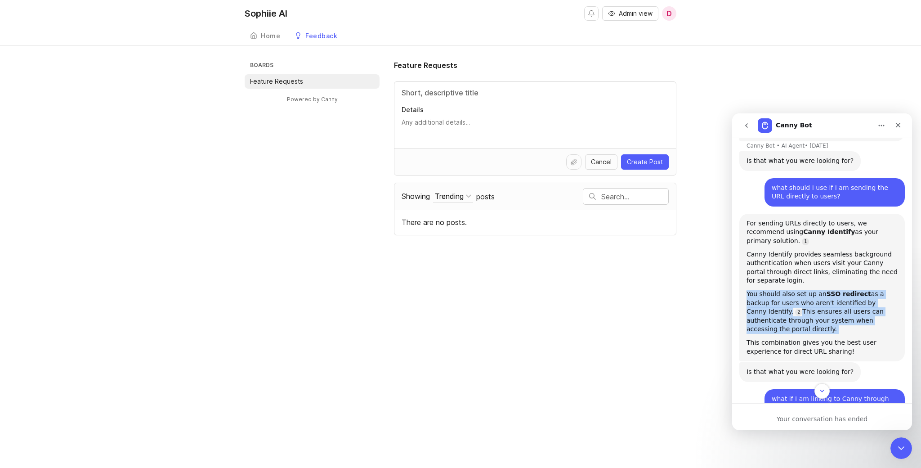
click at [828, 290] on div "You should also set up an SSO redirect as a backup for users who aren't identif…" at bounding box center [821, 312] width 151 height 44
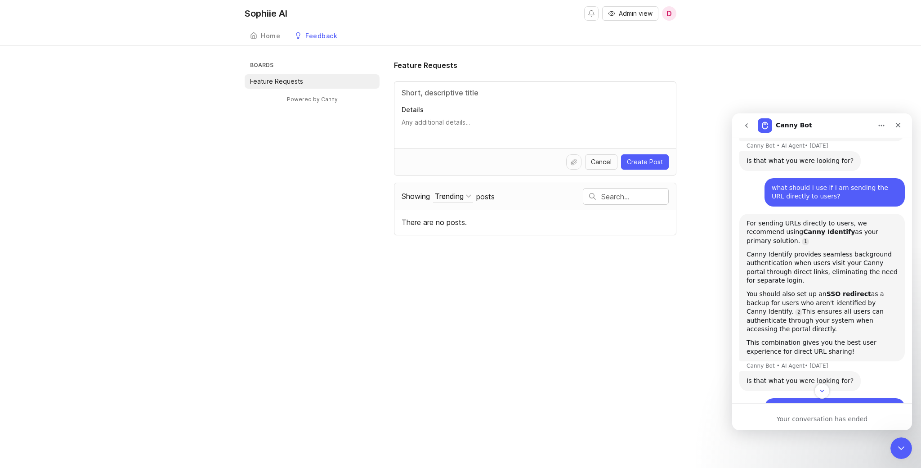
click at [812, 290] on div "You should also set up an SSO redirect as a backup for users who aren't identif…" at bounding box center [821, 312] width 151 height 44
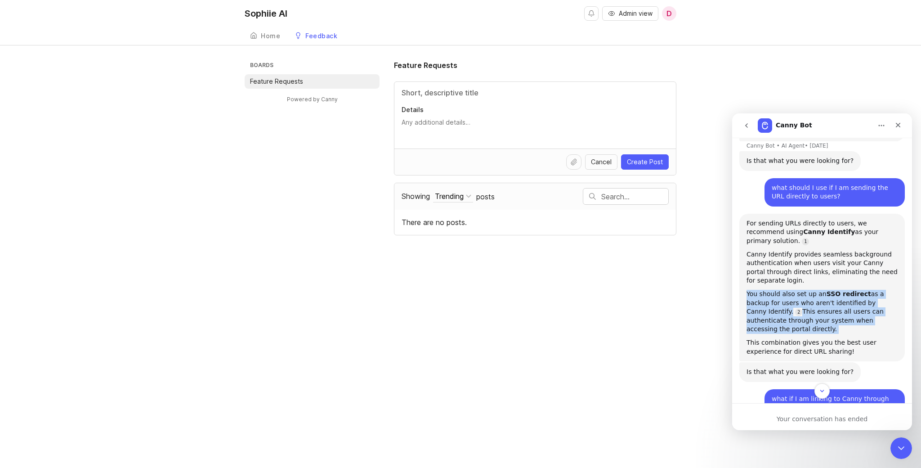
click at [823, 290] on div "You should also set up an SSO redirect as a backup for users who aren't identif…" at bounding box center [821, 312] width 151 height 44
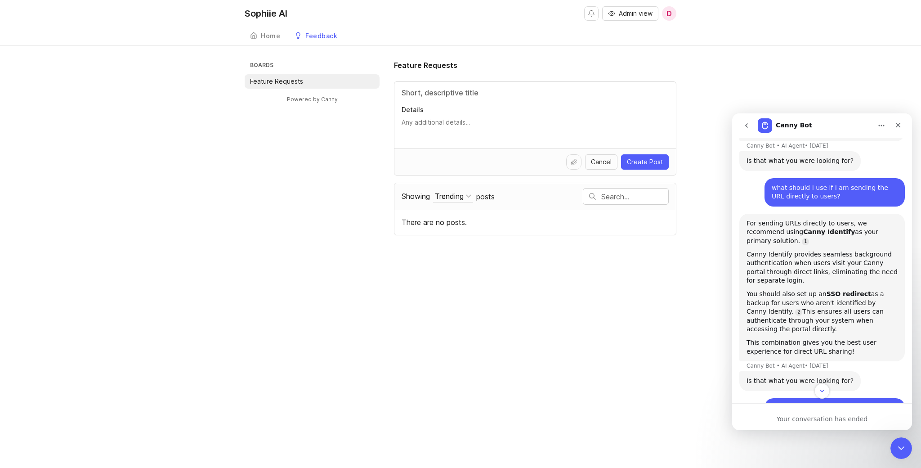
click at [823, 290] on div "You should also set up an SSO redirect as a backup for users who aren't identif…" at bounding box center [821, 312] width 151 height 44
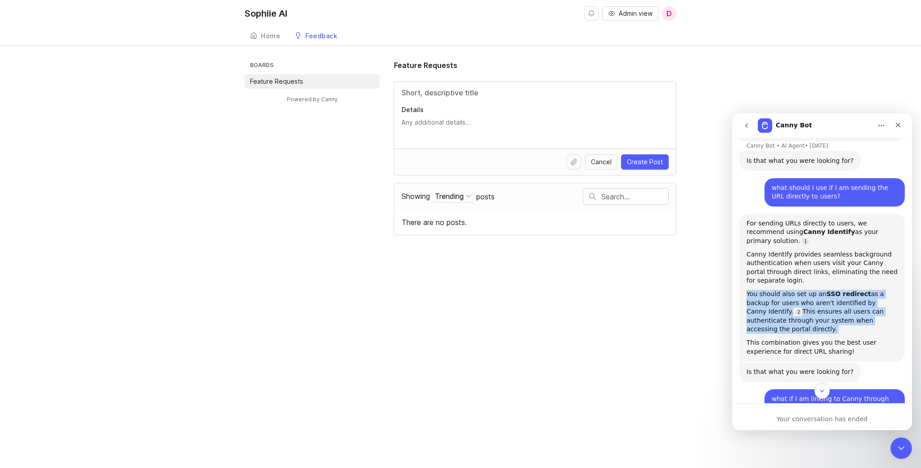
click at [812, 338] on div "This combination gives you the best user experience for direct URL sharing!" at bounding box center [821, 347] width 151 height 18
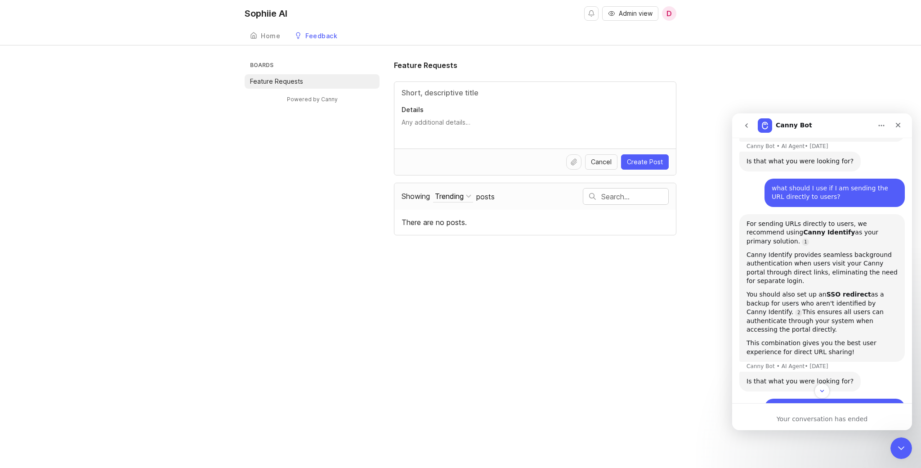
scroll to position [371, 0]
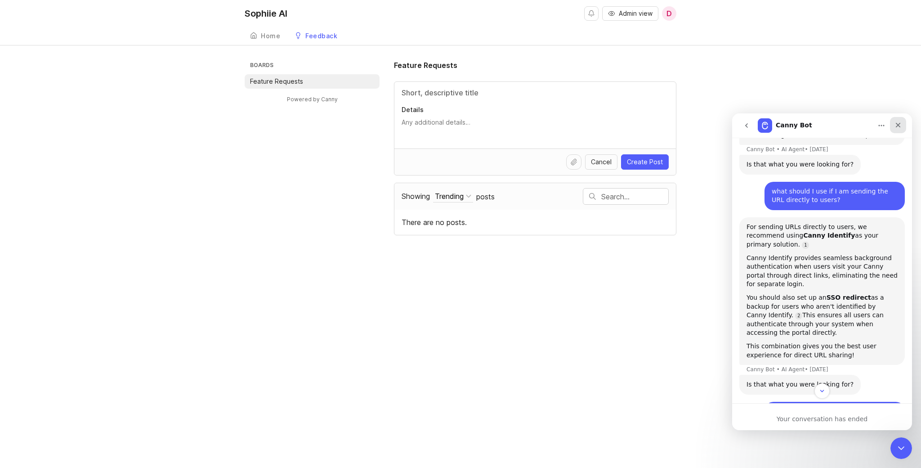
click at [899, 127] on icon "Close" at bounding box center [897, 124] width 7 height 7
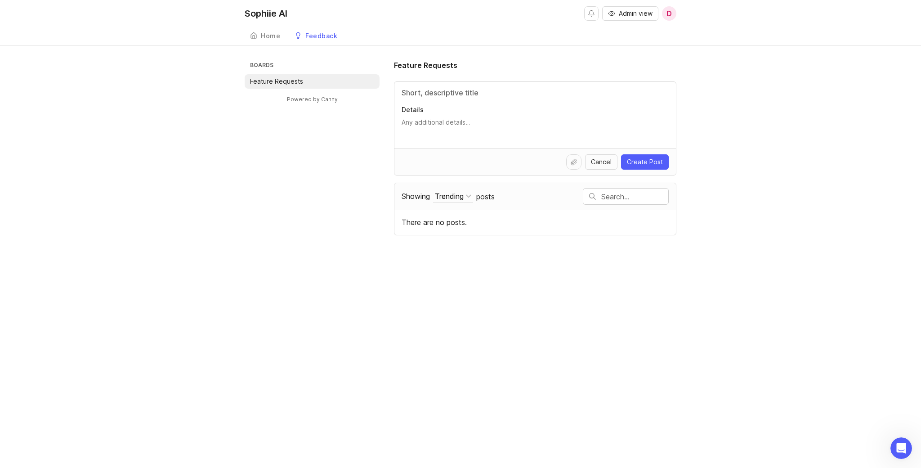
scroll to position [1285, 0]
